Goal: Information Seeking & Learning: Understand process/instructions

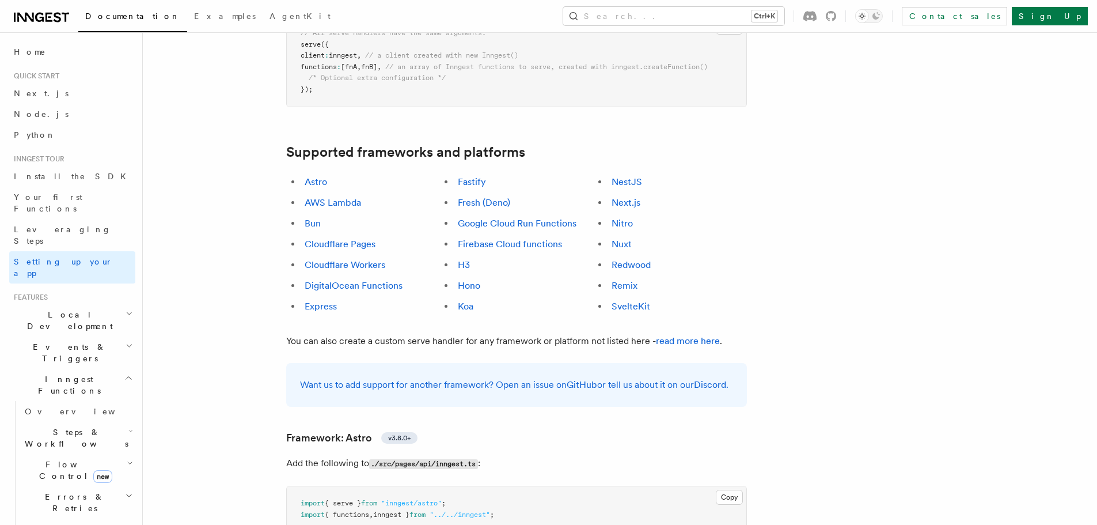
scroll to position [634, 0]
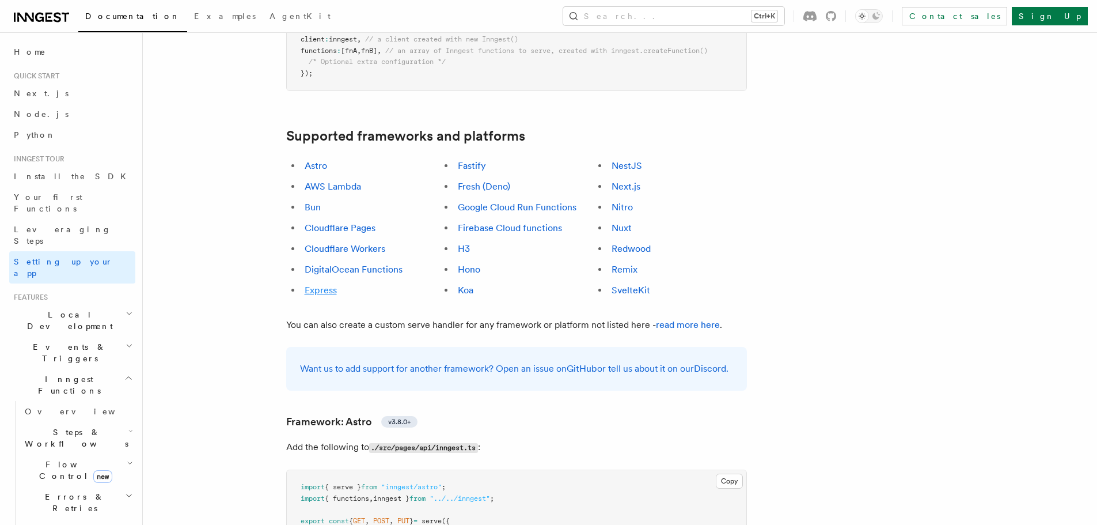
click at [315, 285] on link "Express" at bounding box center [321, 290] width 32 height 11
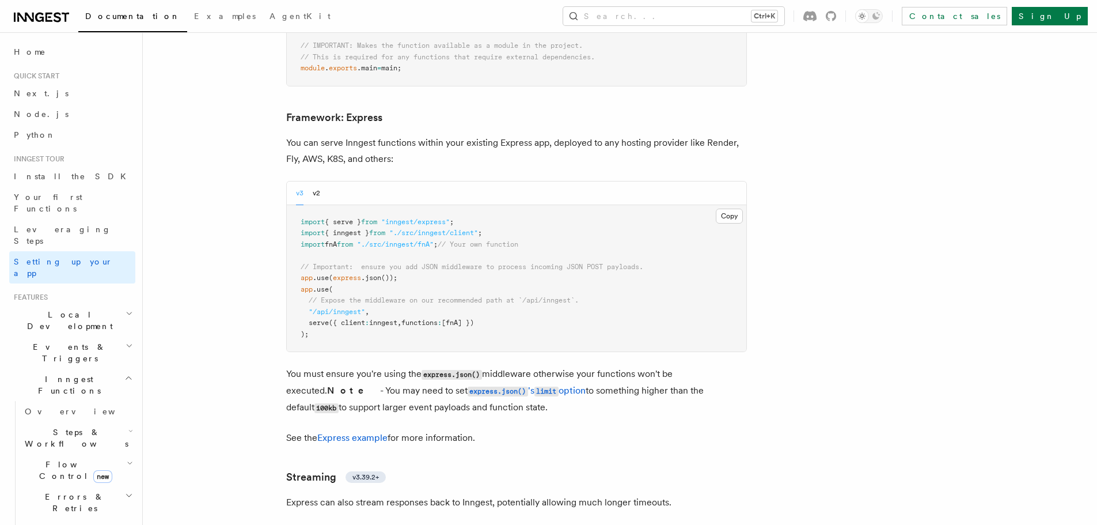
scroll to position [2962, 0]
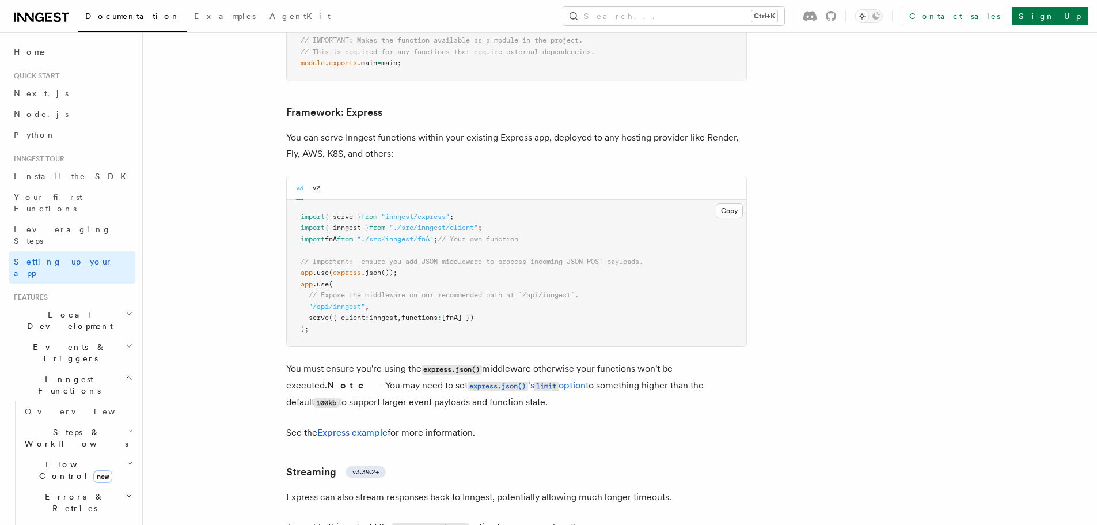
drag, startPoint x: 300, startPoint y: 234, endPoint x: 450, endPoint y: 266, distance: 153.7
click at [450, 266] on pre "import { serve } from "inngest/express" ; import { inngest } from "./src/innges…" at bounding box center [517, 273] width 460 height 147
copy code "app .use ( // Expose the middleware on our recommended path at `/api/inngest`. …"
drag, startPoint x: 299, startPoint y: 165, endPoint x: 468, endPoint y: 167, distance: 168.8
click at [468, 200] on pre "import { serve } from "inngest/express" ; import { inngest } from "./src/innges…" at bounding box center [517, 273] width 460 height 147
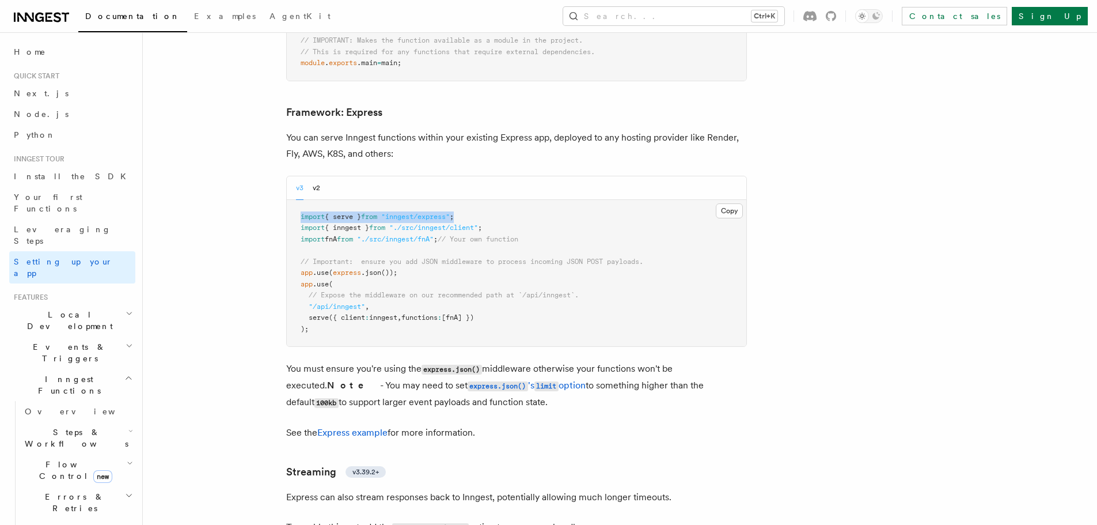
copy span "import { serve } from "inngest/express" ;"
